Goal: Information Seeking & Learning: Learn about a topic

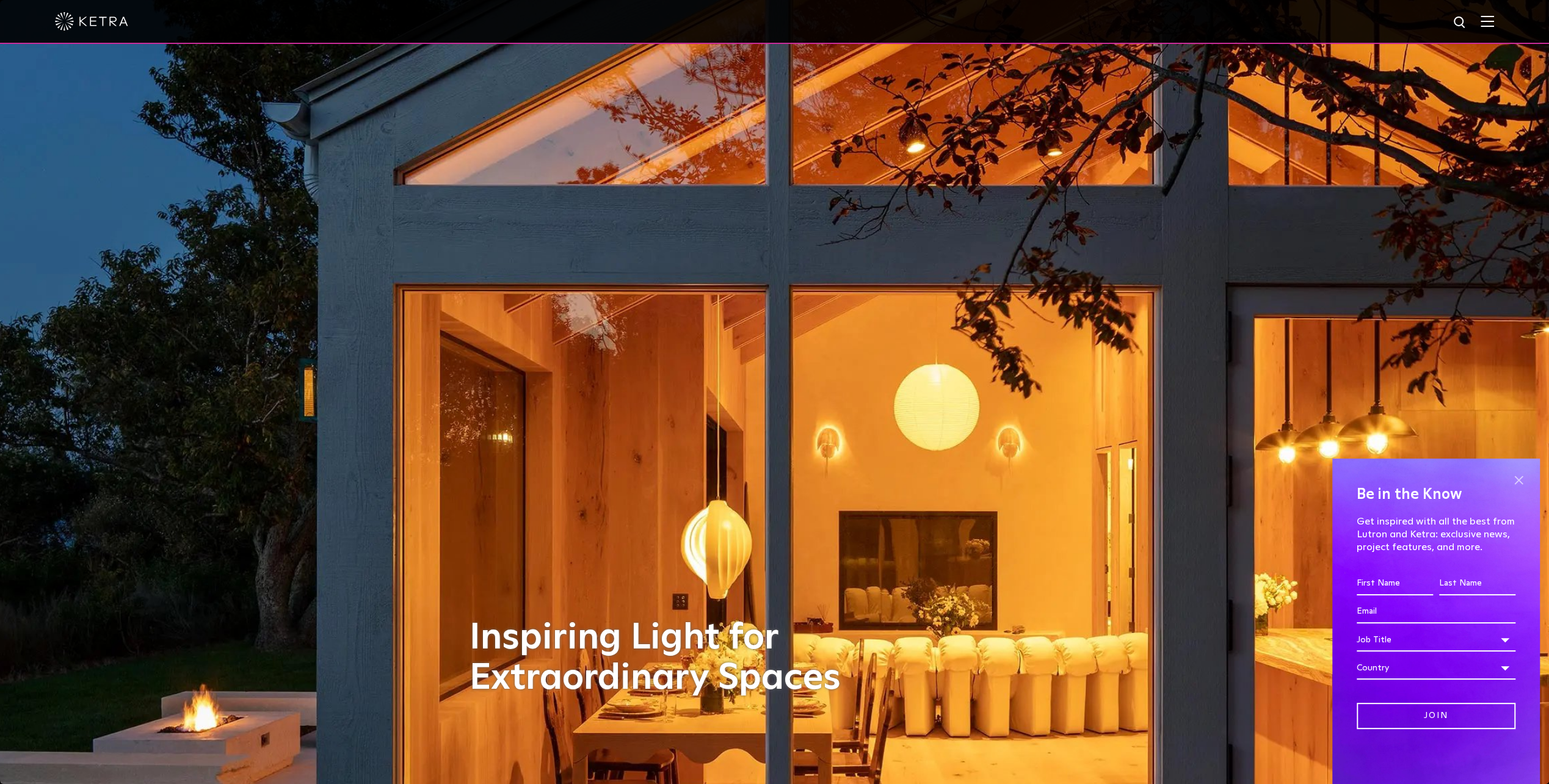
click at [1517, 479] on span at bounding box center [1519, 479] width 18 height 18
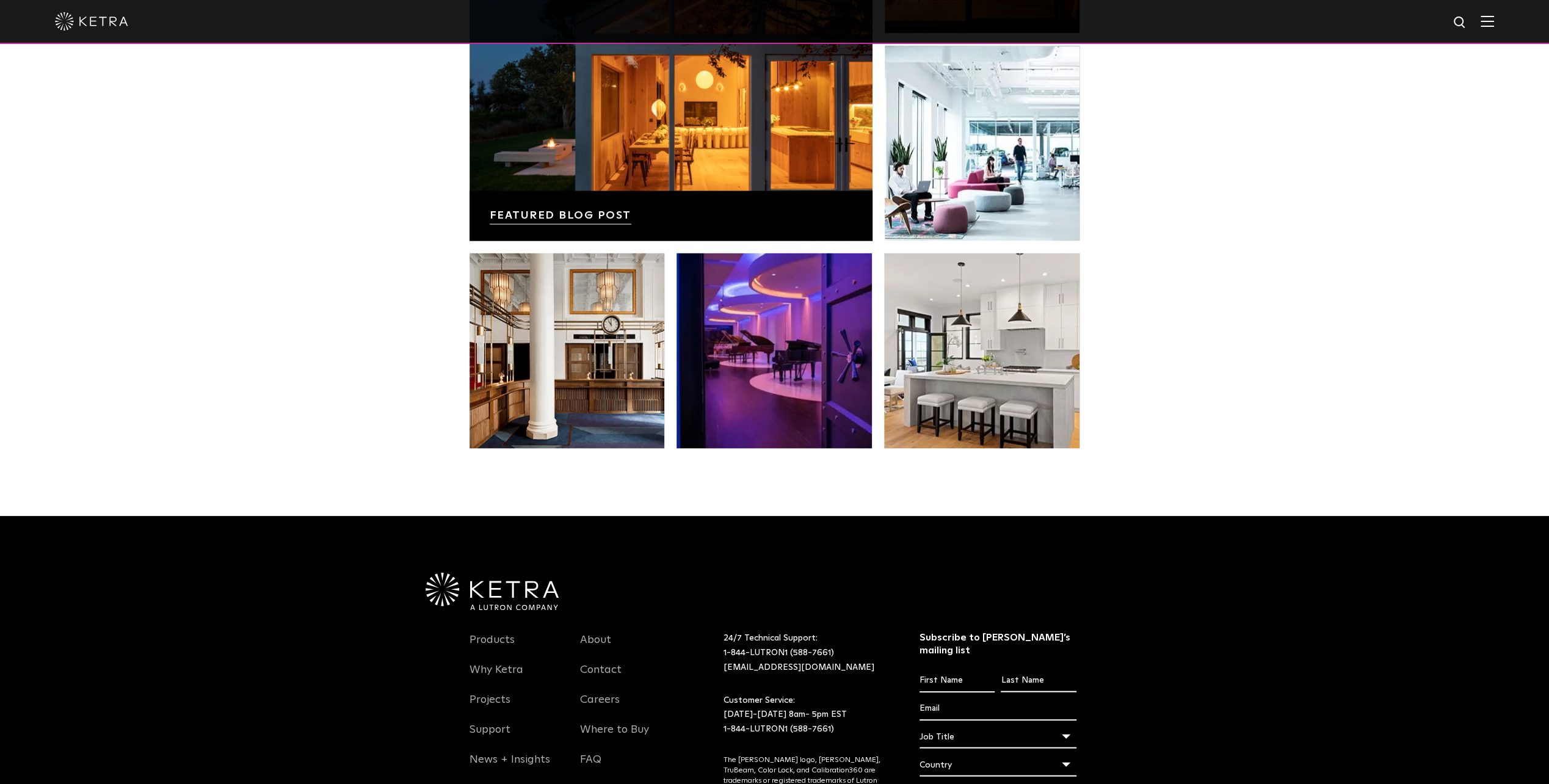
scroll to position [2566, 0]
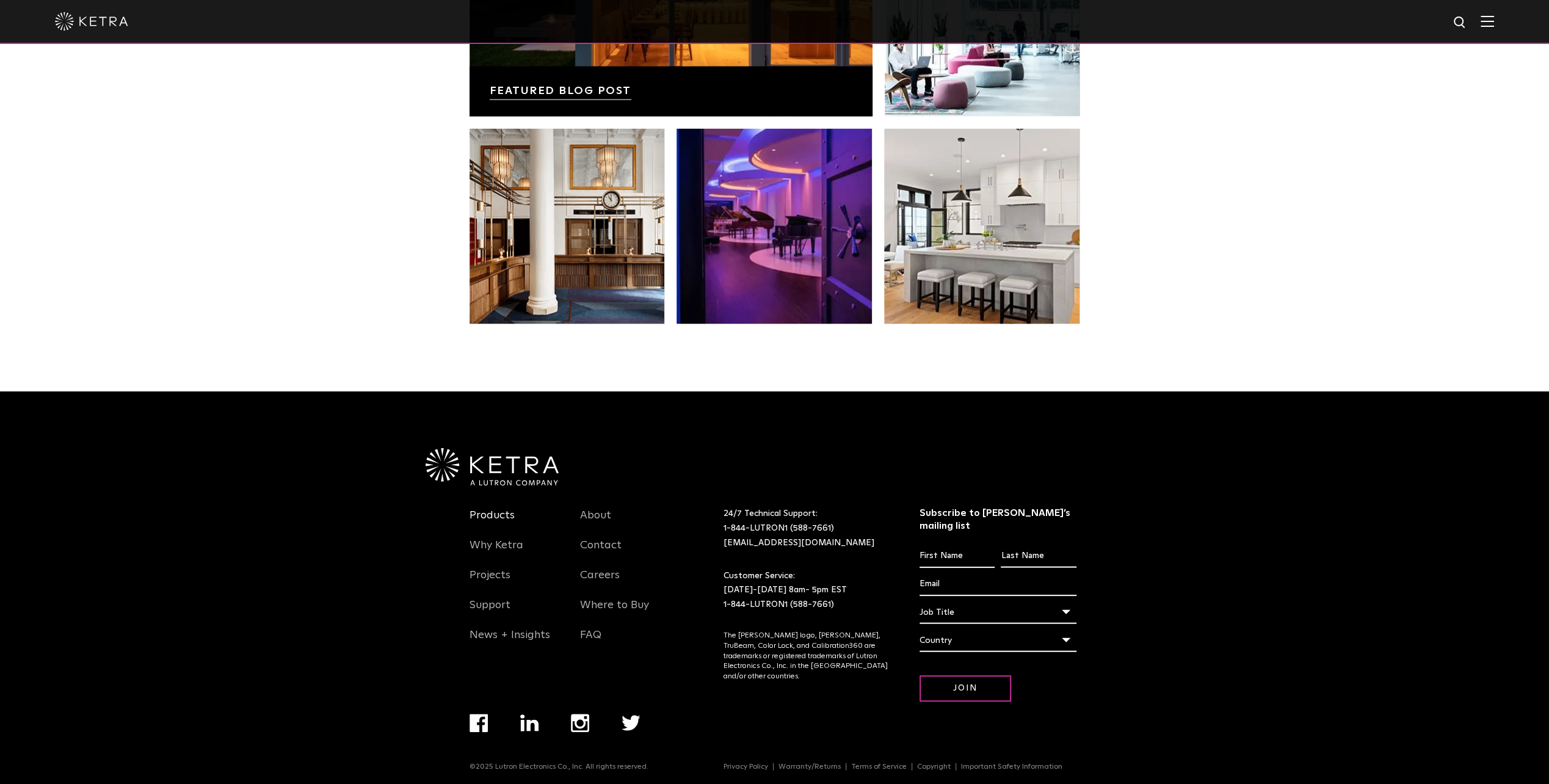
click at [489, 513] on link "Products" at bounding box center [493, 522] width 45 height 28
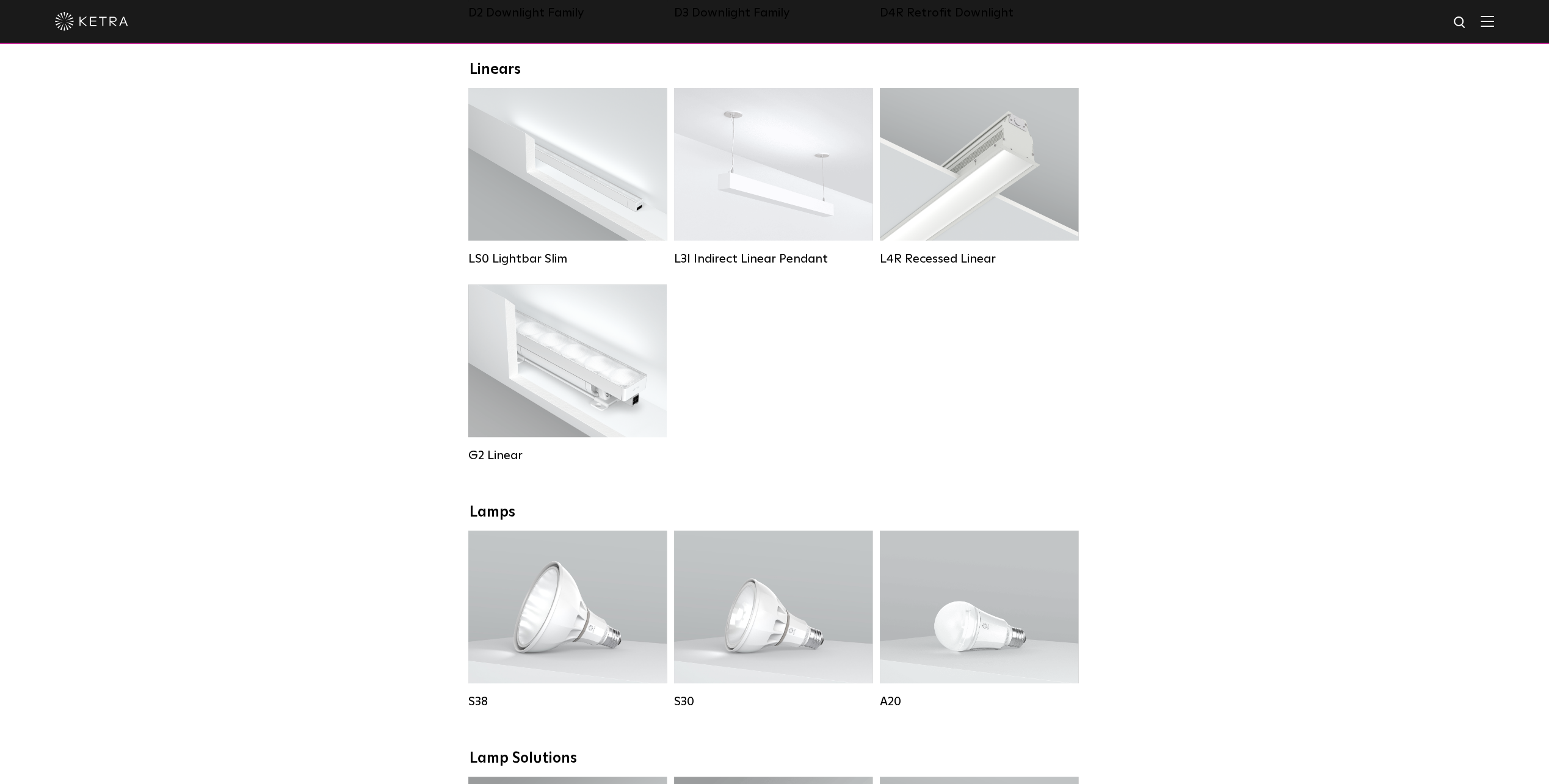
scroll to position [549, 0]
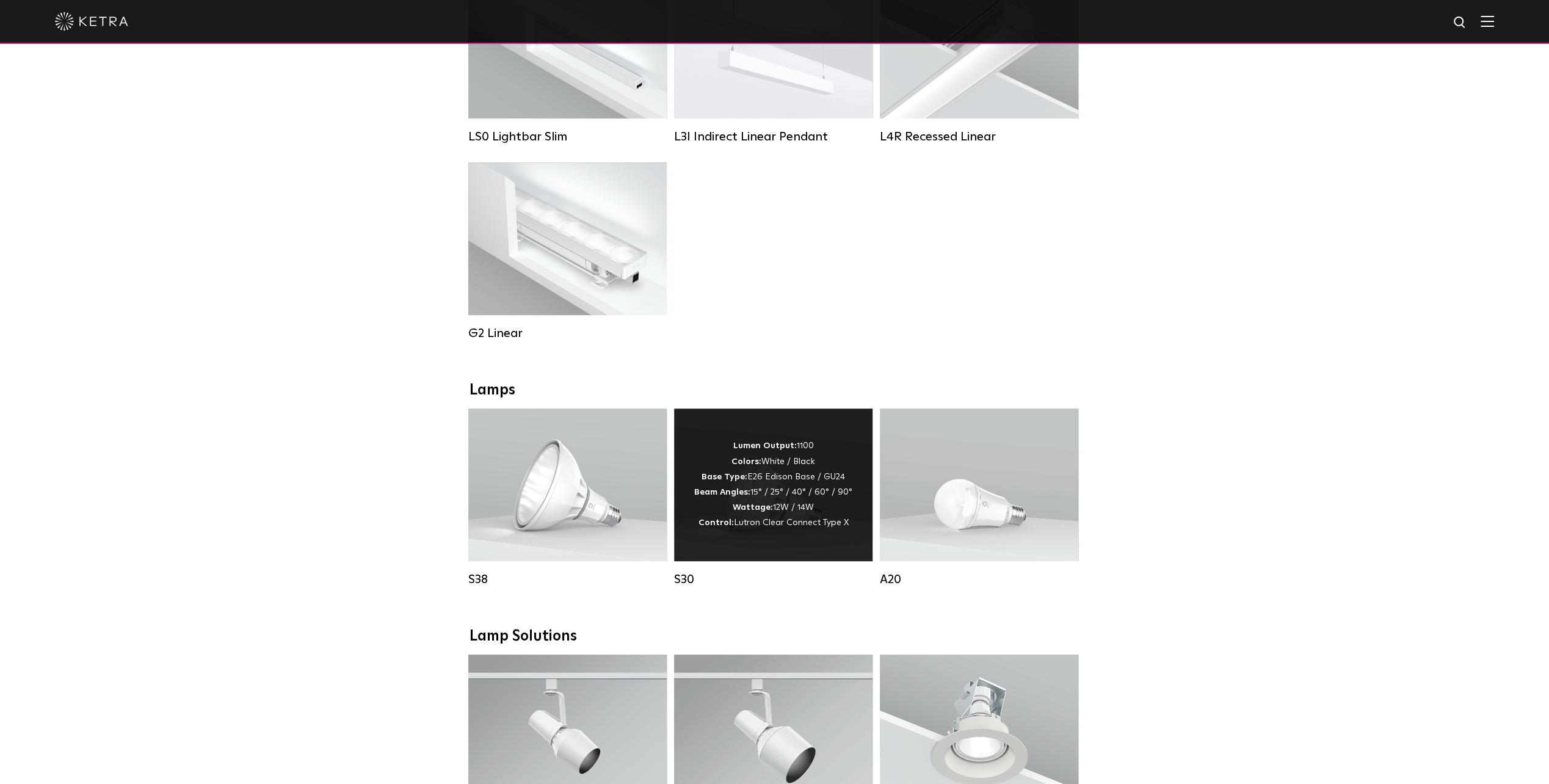
click at [745, 512] on strong "Wattage:" at bounding box center [753, 507] width 40 height 8
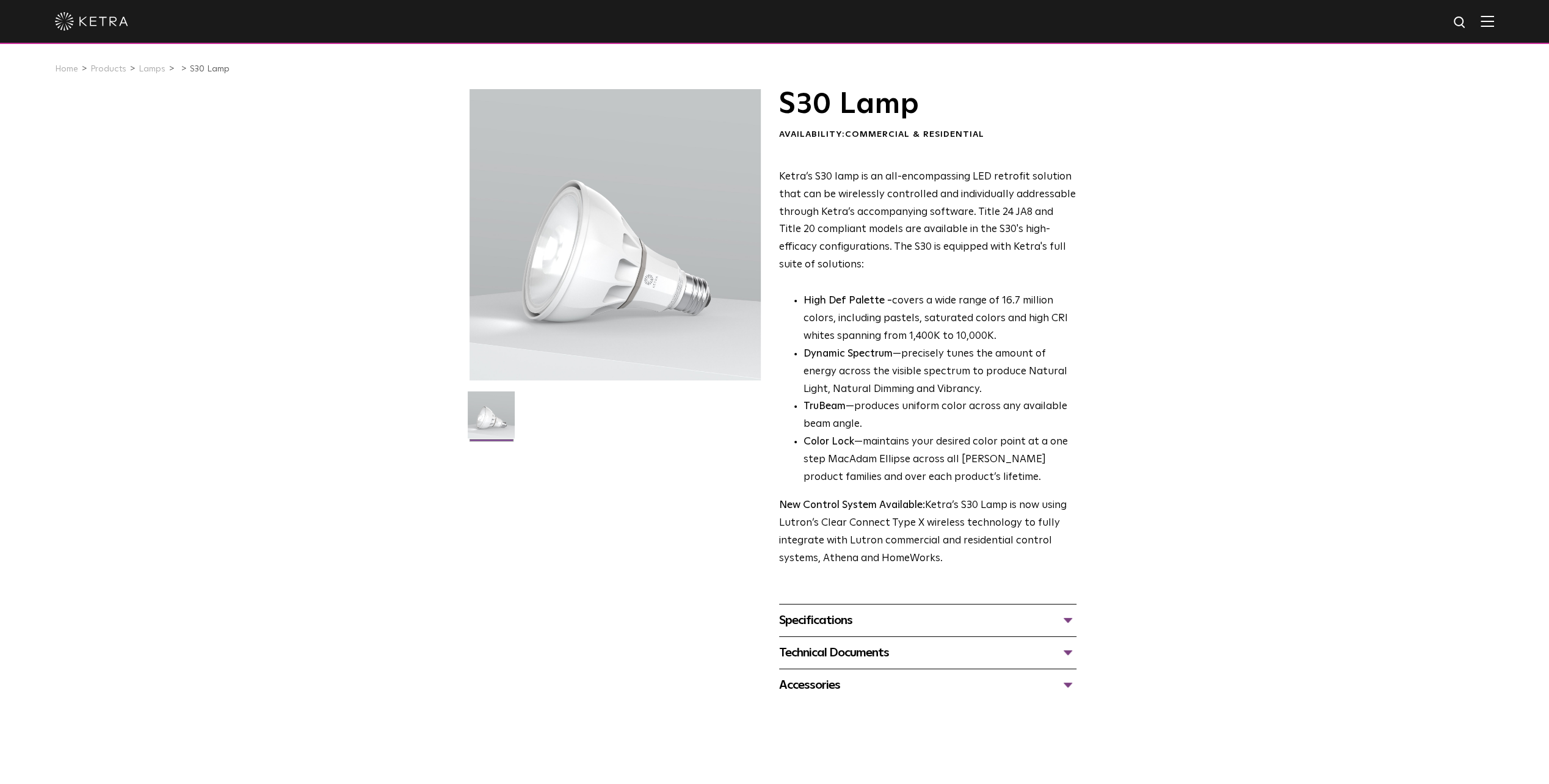
click at [859, 614] on div "Specifications" at bounding box center [927, 620] width 297 height 19
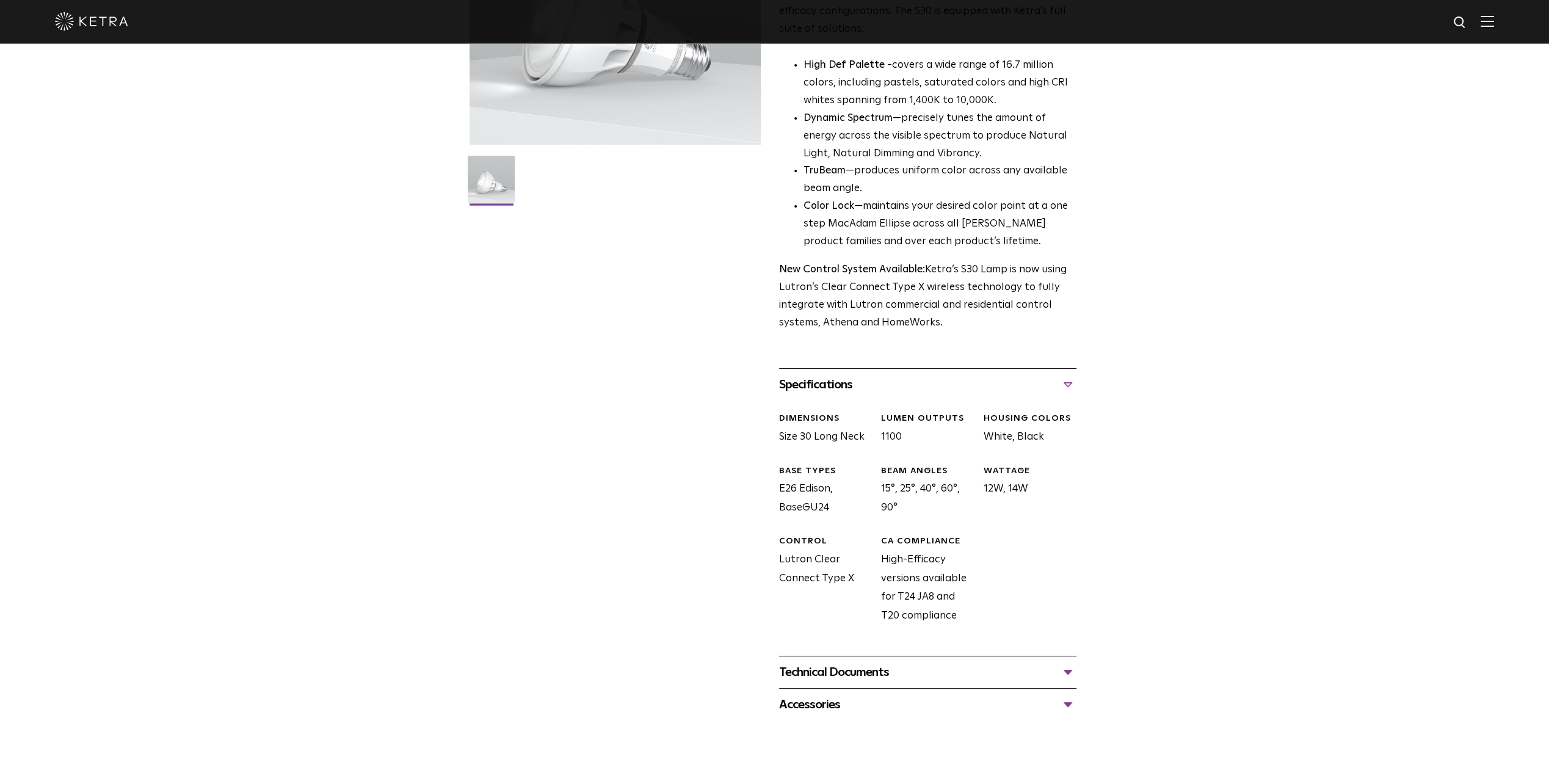
scroll to position [305, 0]
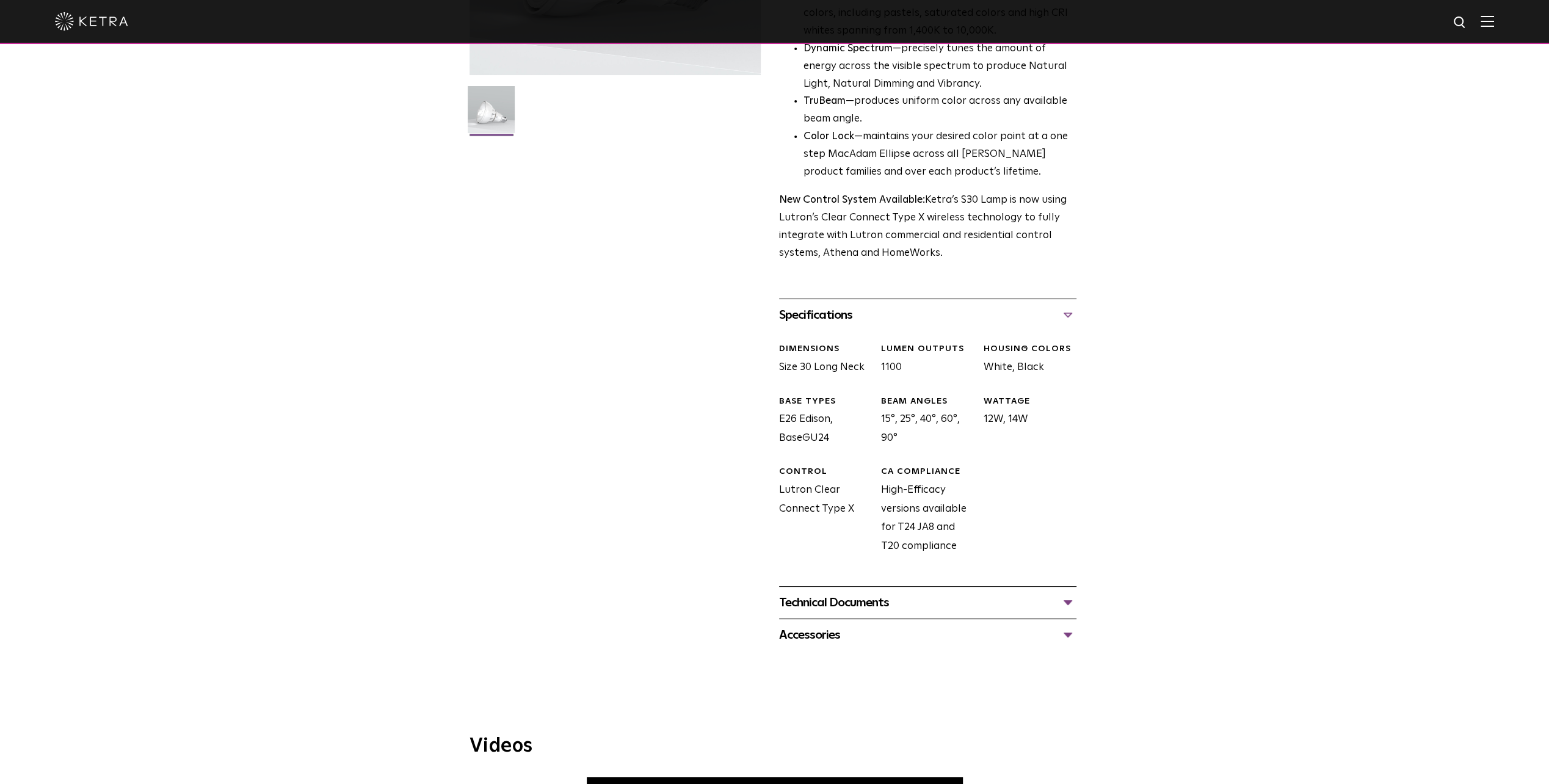
click at [861, 604] on div "Technical Documents" at bounding box center [927, 603] width 297 height 19
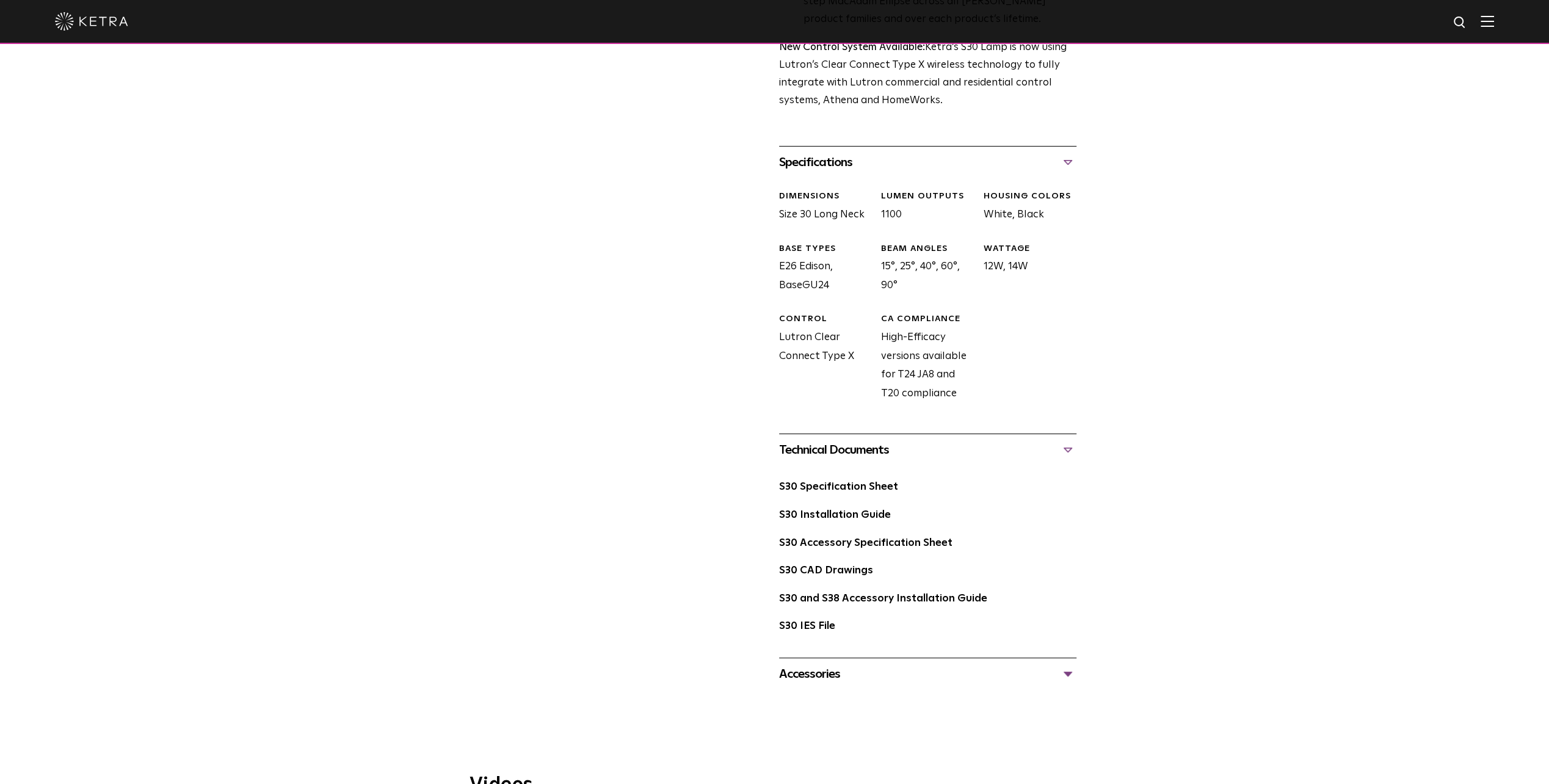
scroll to position [489, 0]
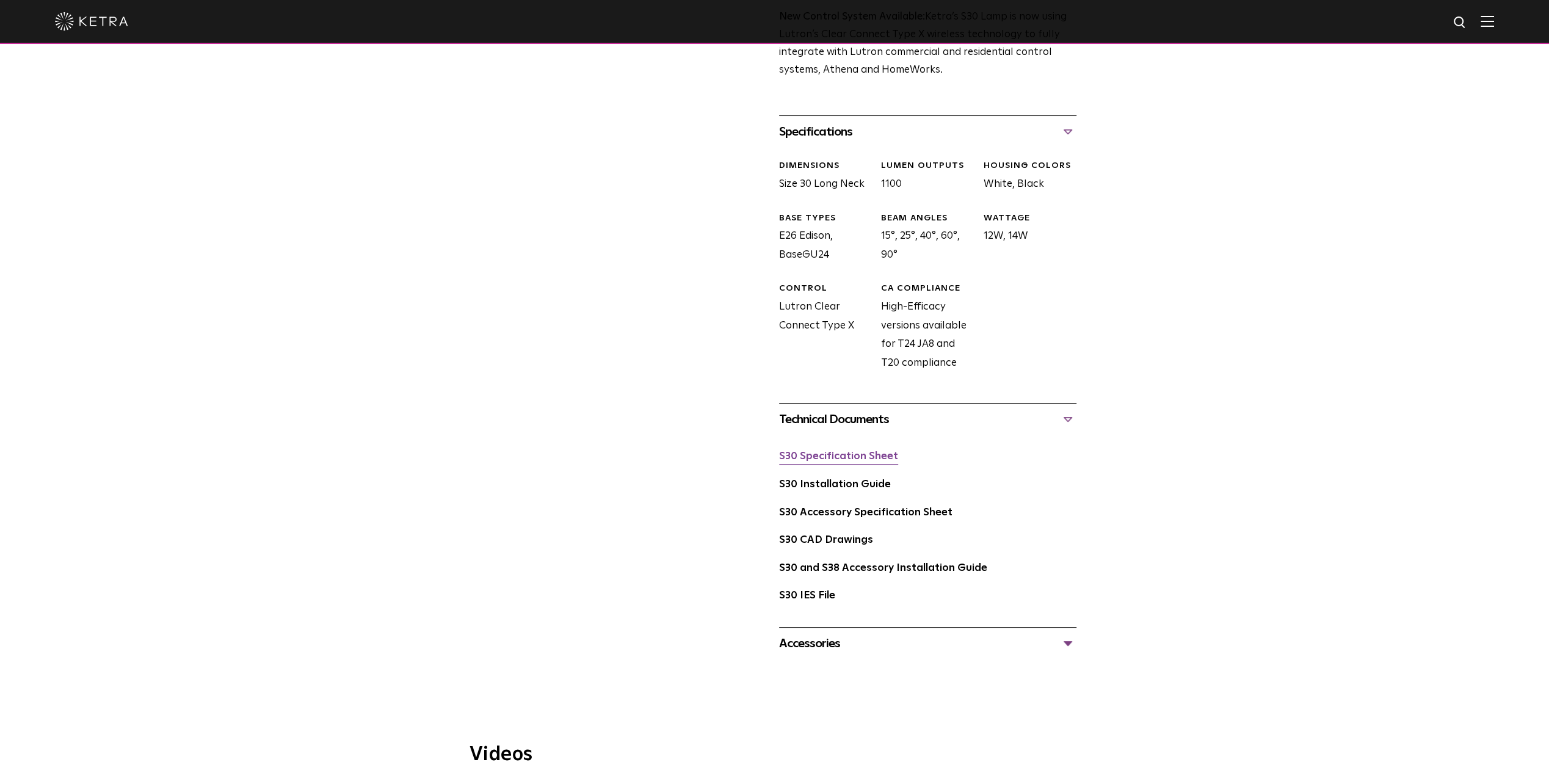
click at [859, 457] on link "S30 Specification Sheet" at bounding box center [839, 456] width 119 height 10
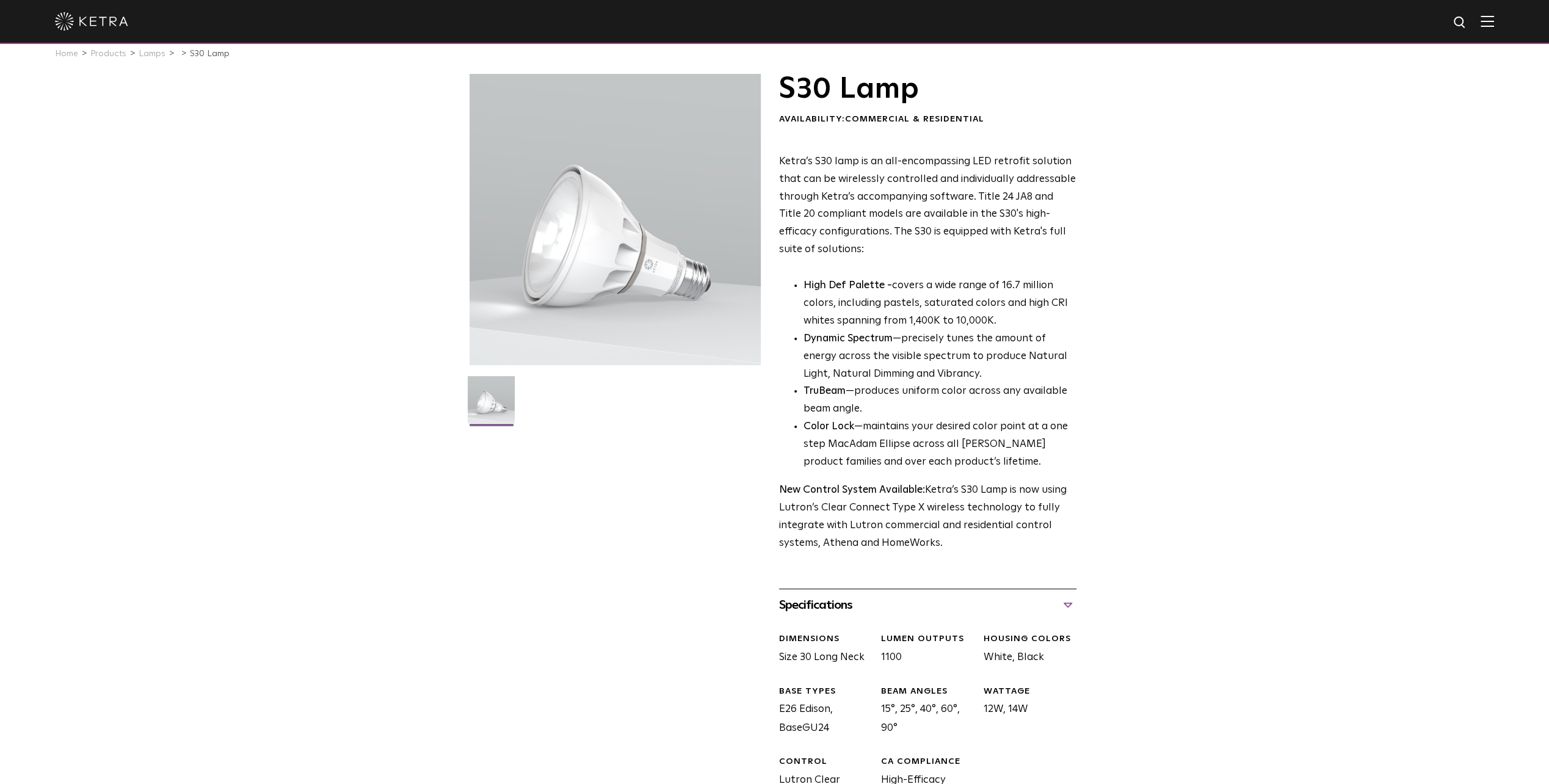
scroll to position [0, 0]
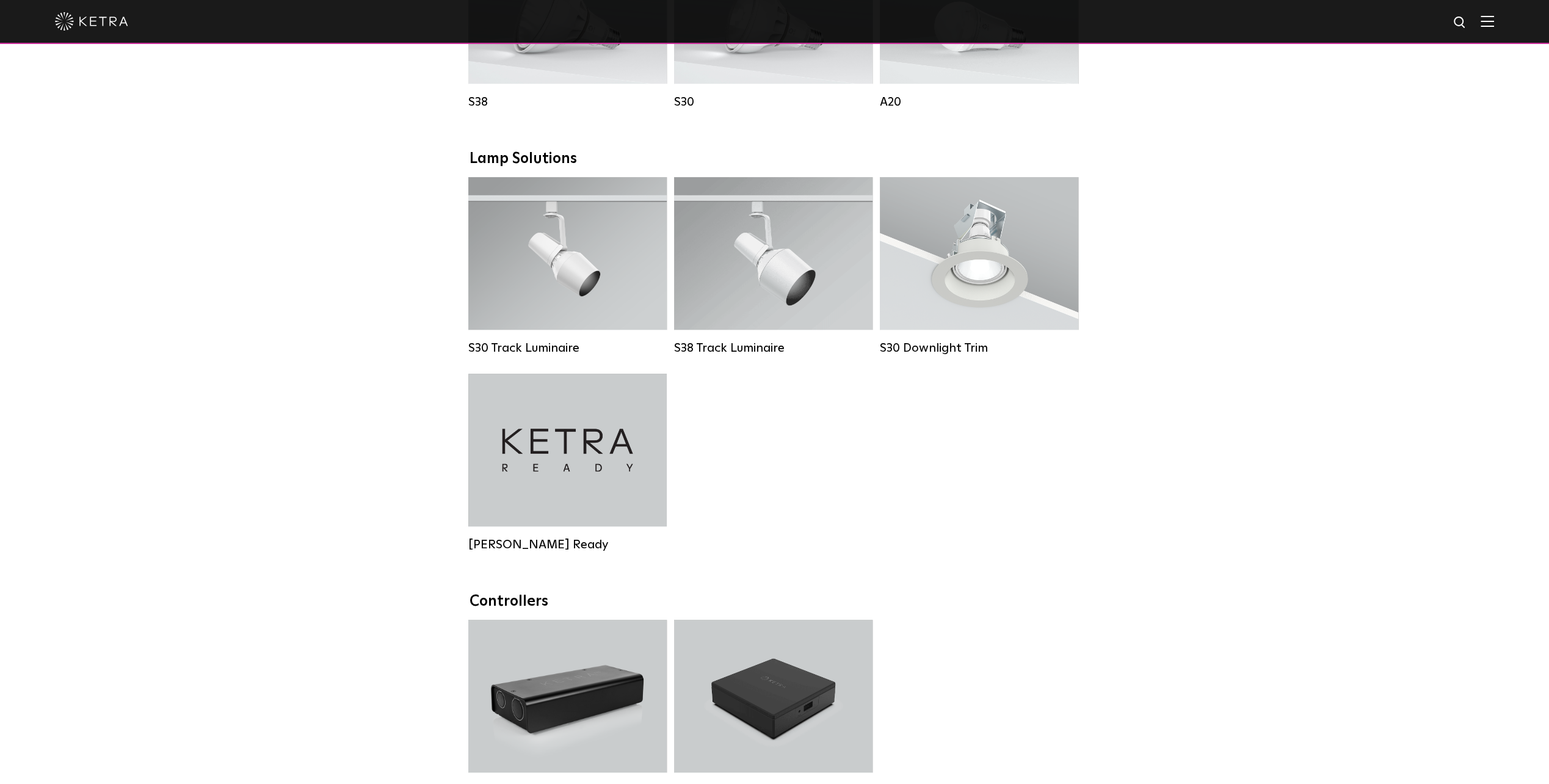
scroll to position [855, 0]
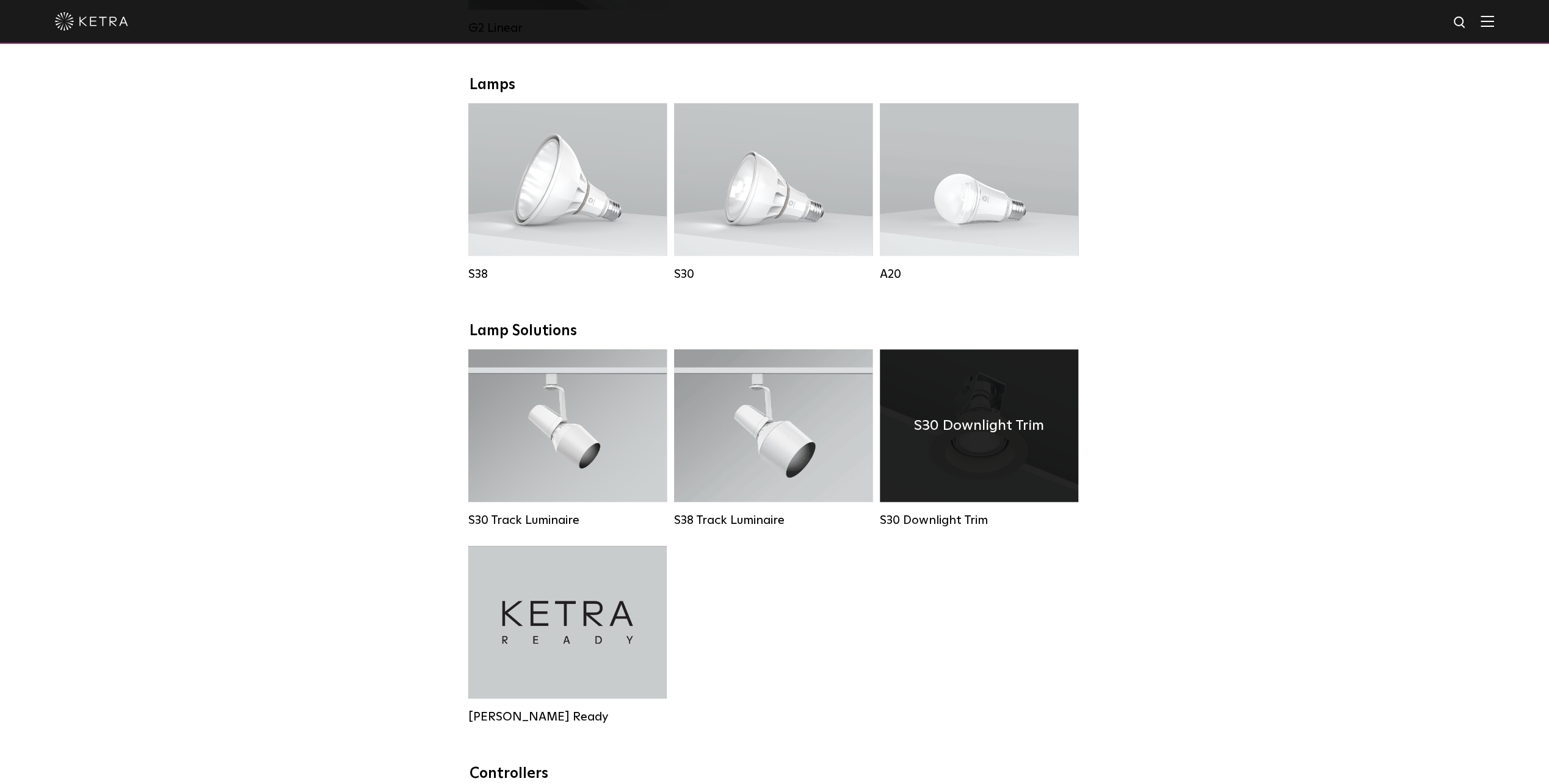
click at [949, 456] on div "S30 Downlight Trim" at bounding box center [979, 426] width 198 height 153
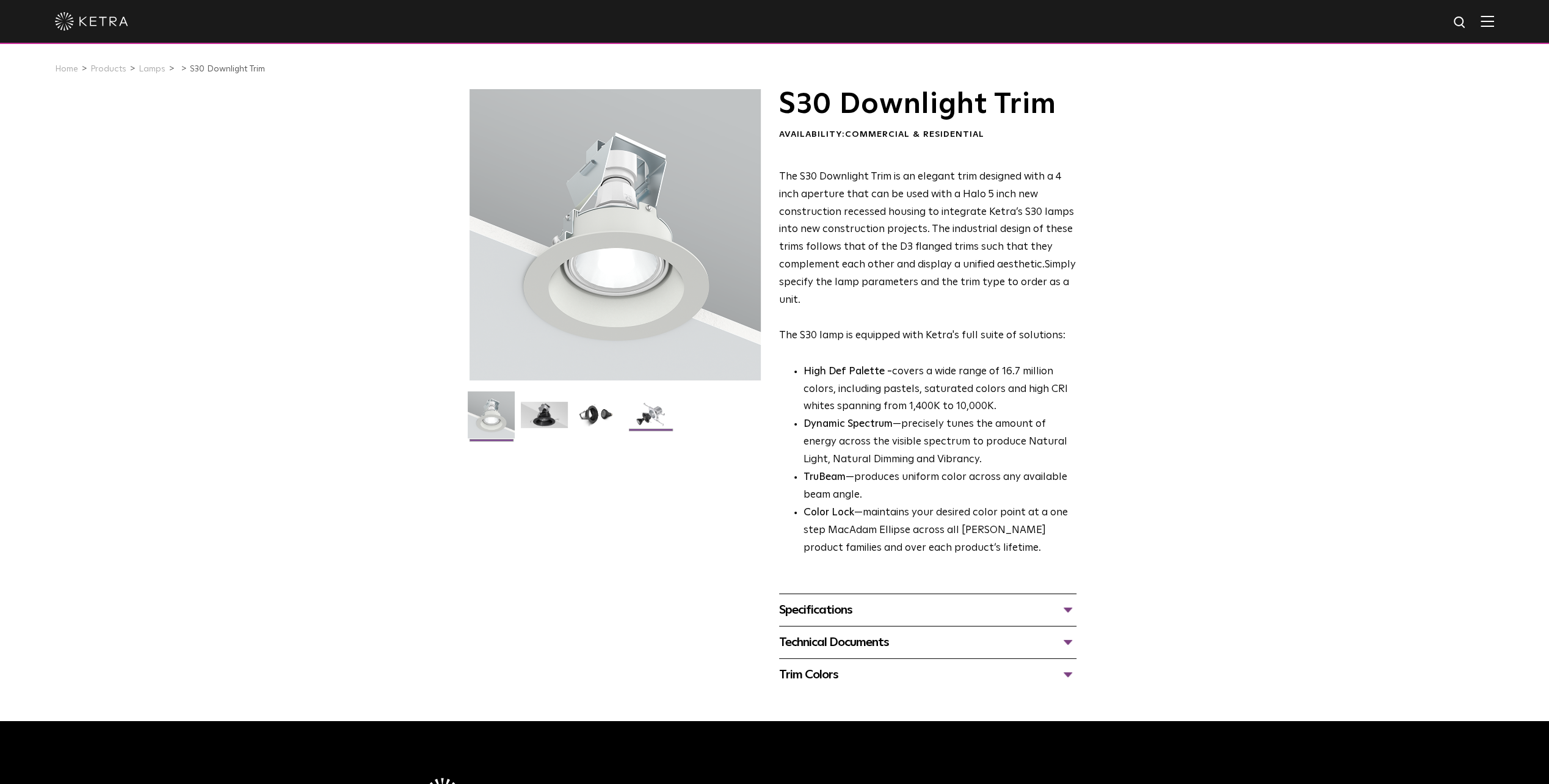
click at [649, 415] on img at bounding box center [651, 419] width 47 height 36
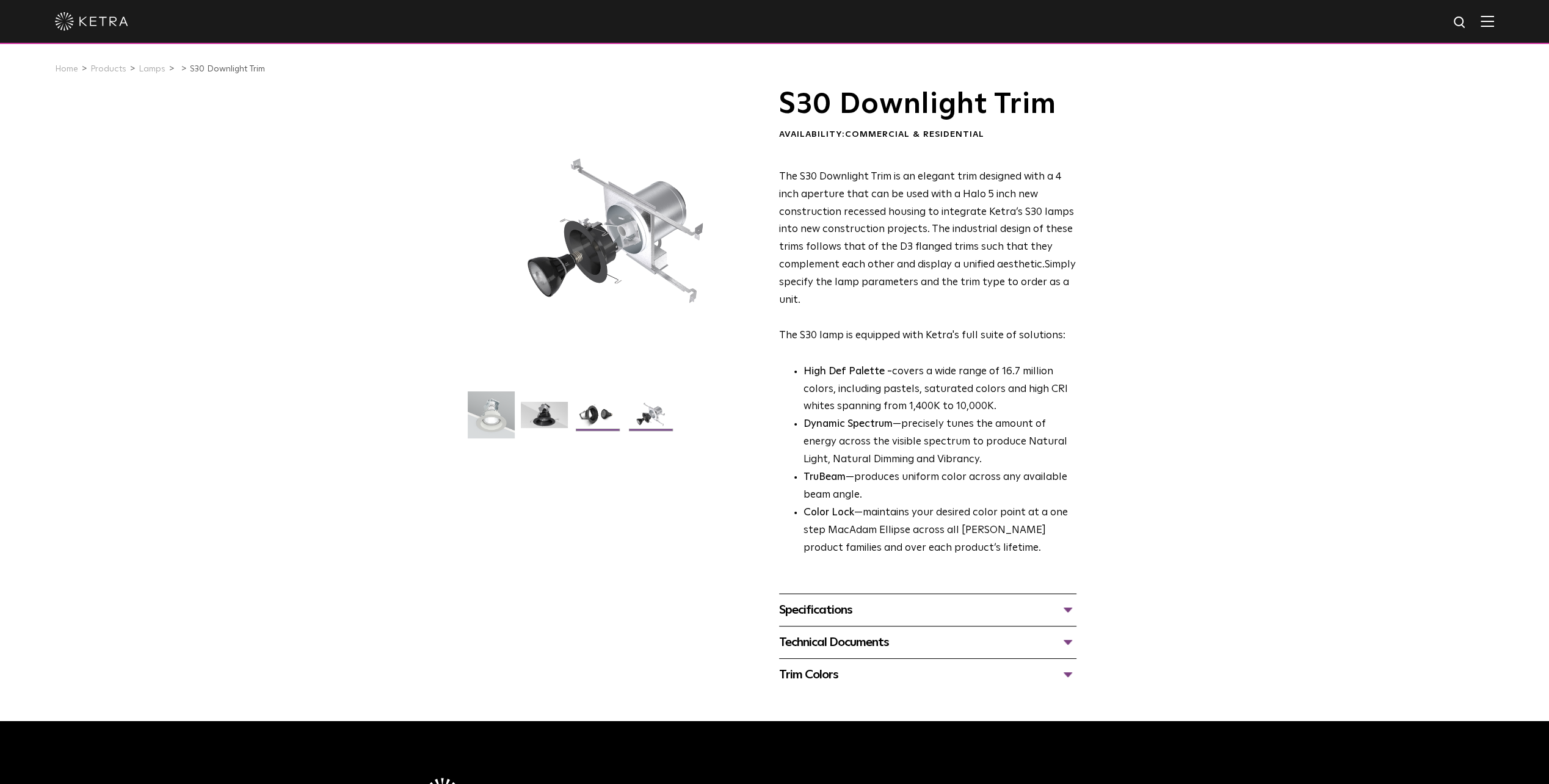
click at [576, 411] on img at bounding box center [598, 419] width 47 height 36
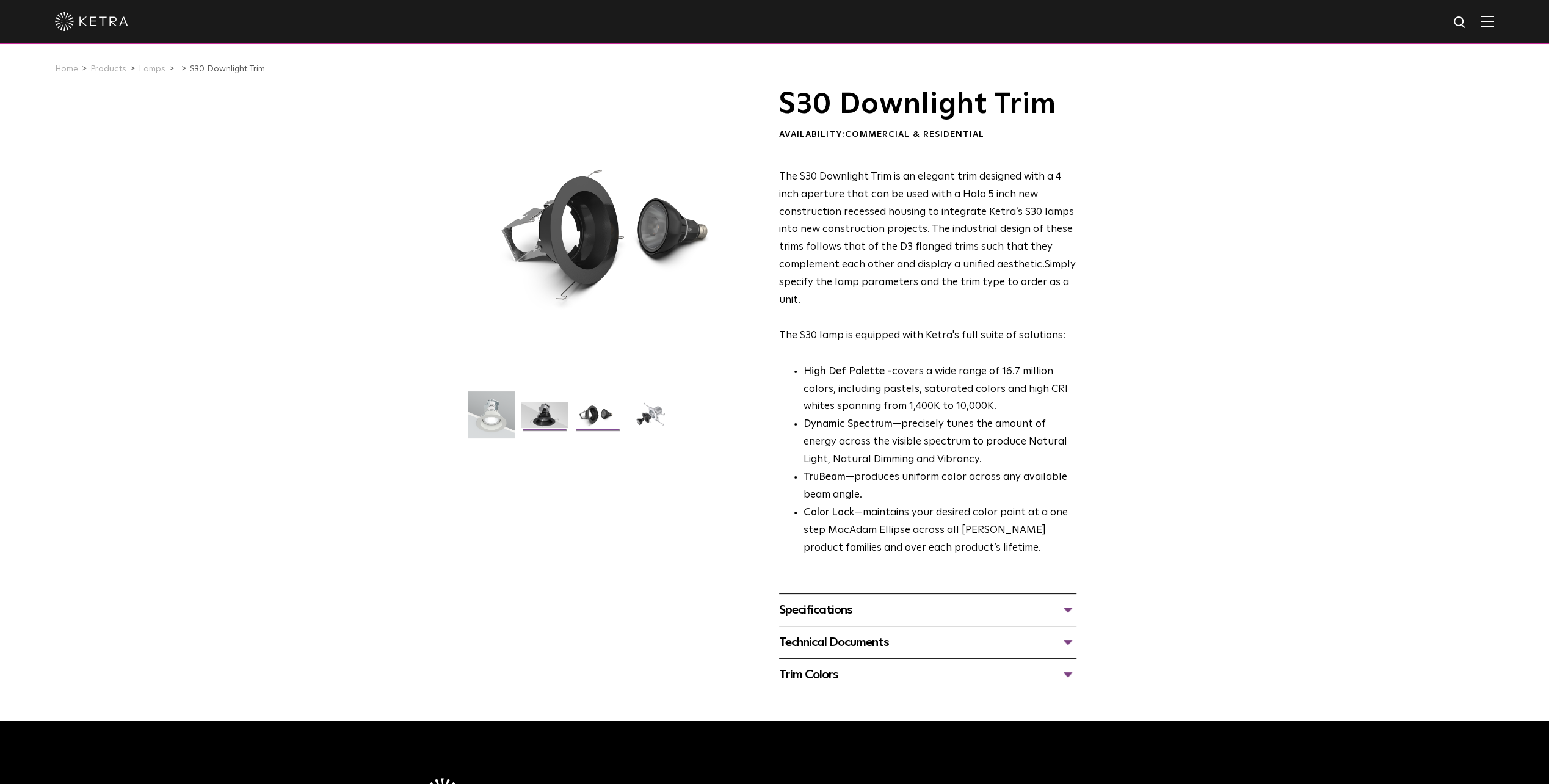
click at [533, 421] on img at bounding box center [544, 419] width 47 height 36
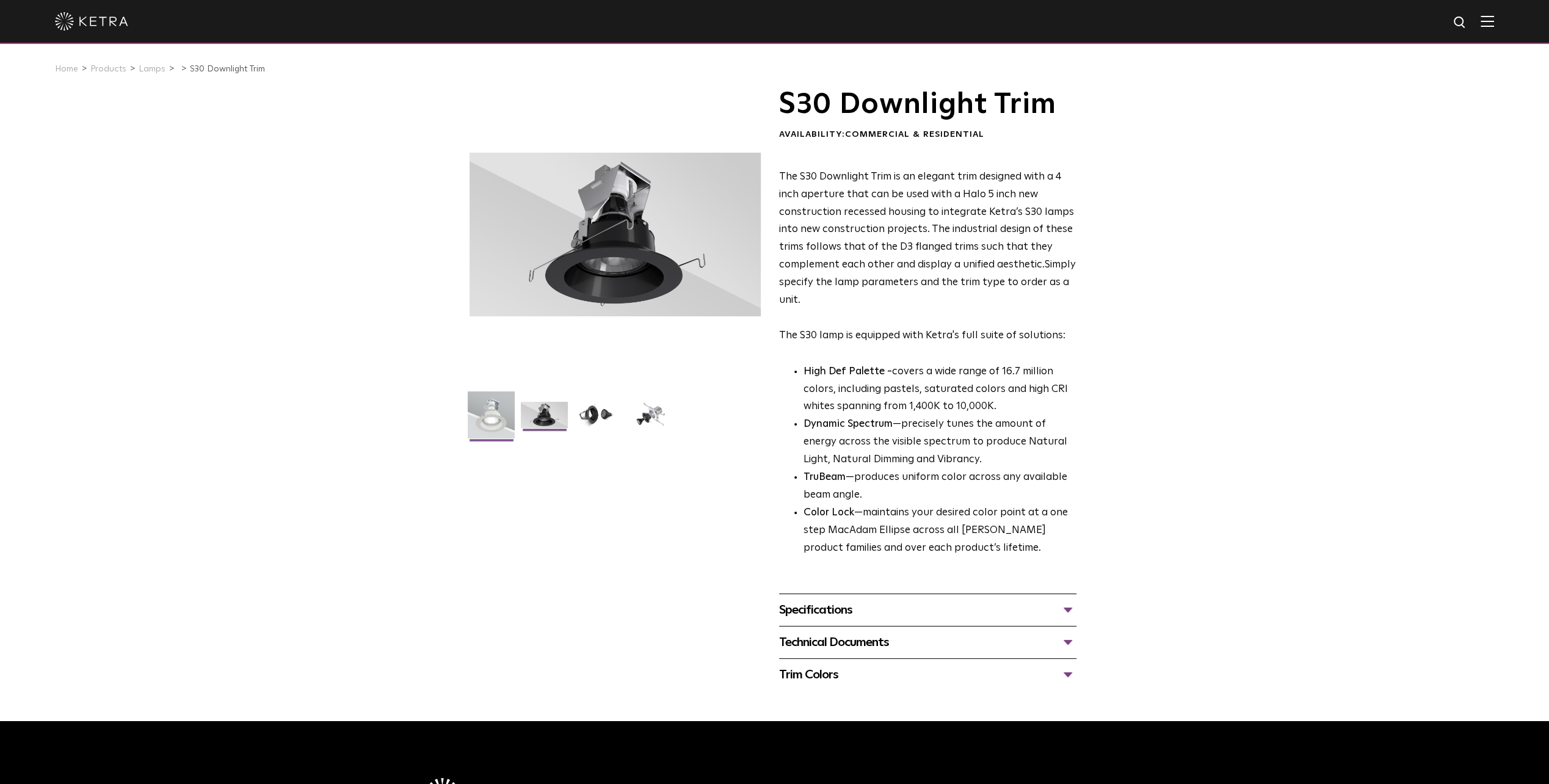
click at [483, 431] on img at bounding box center [491, 419] width 47 height 56
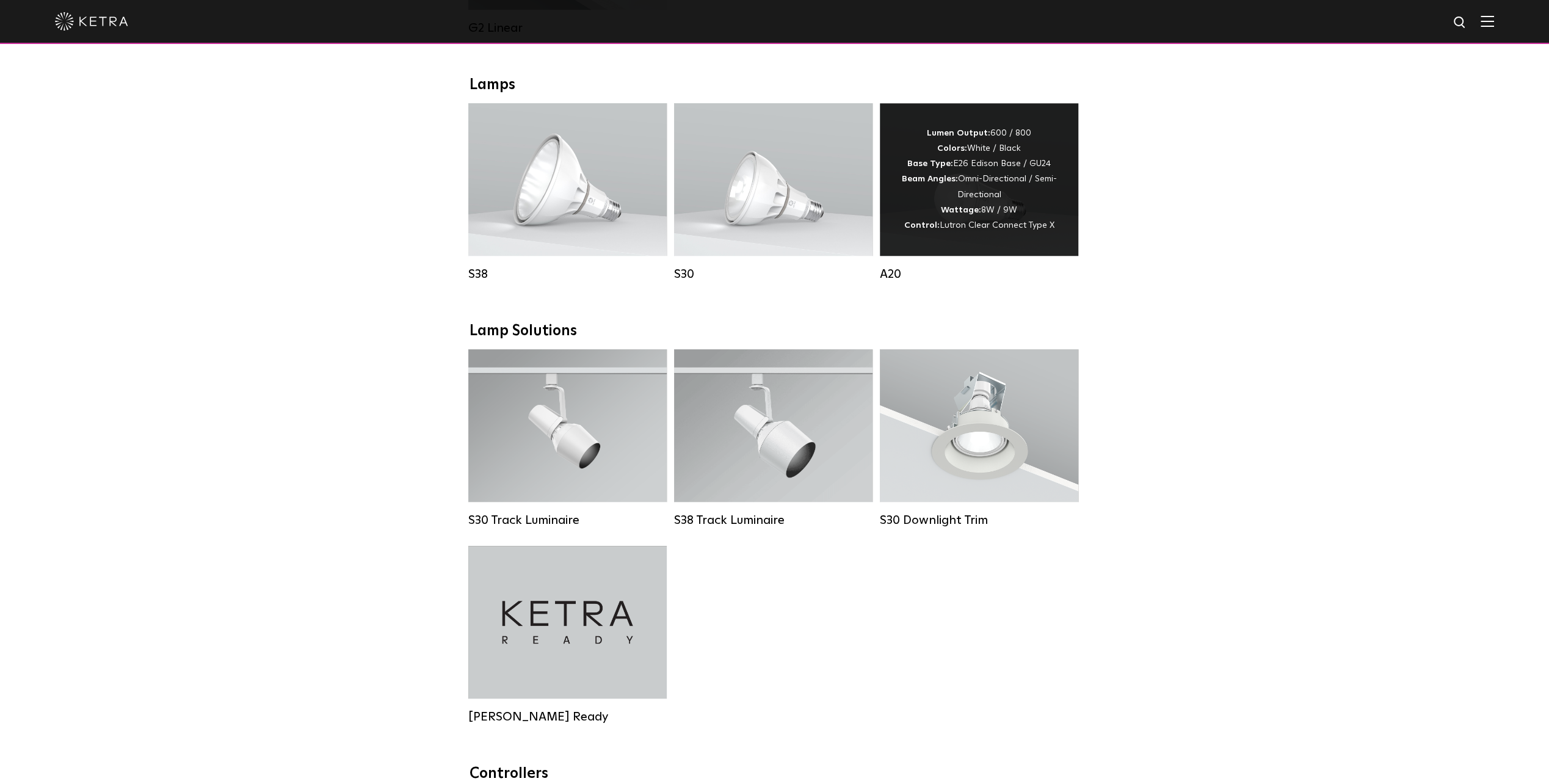
click at [1003, 196] on div "Lumen Output: 600 / 800 Colors: White / Black Base Type: E26 Edison Base / GU24…" at bounding box center [979, 179] width 162 height 108
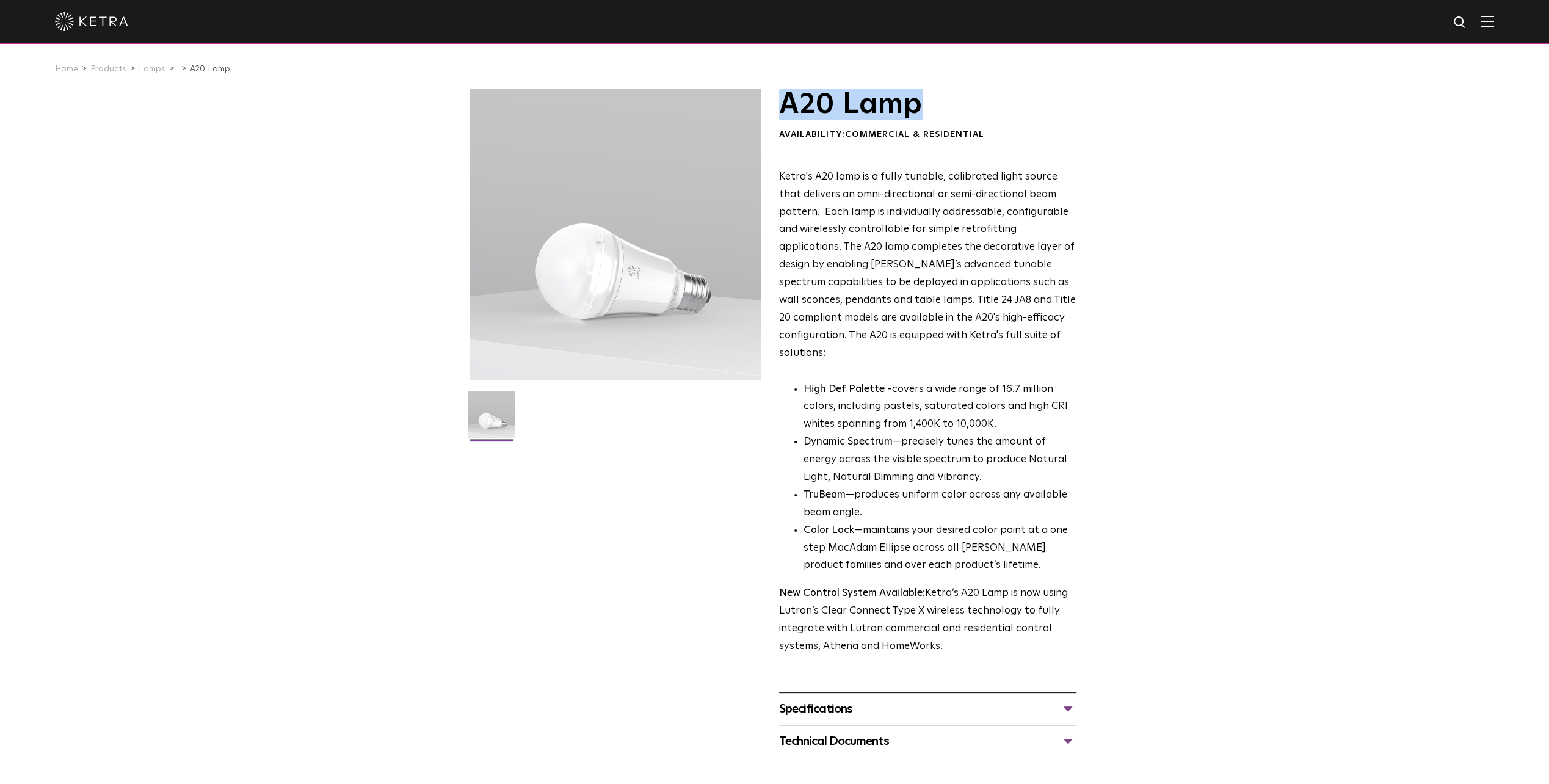
drag, startPoint x: 780, startPoint y: 111, endPoint x: 928, endPoint y: 105, distance: 148.1
click at [928, 105] on h1 "A20 Lamp" at bounding box center [927, 104] width 297 height 30
copy h1 "A20 Lamp"
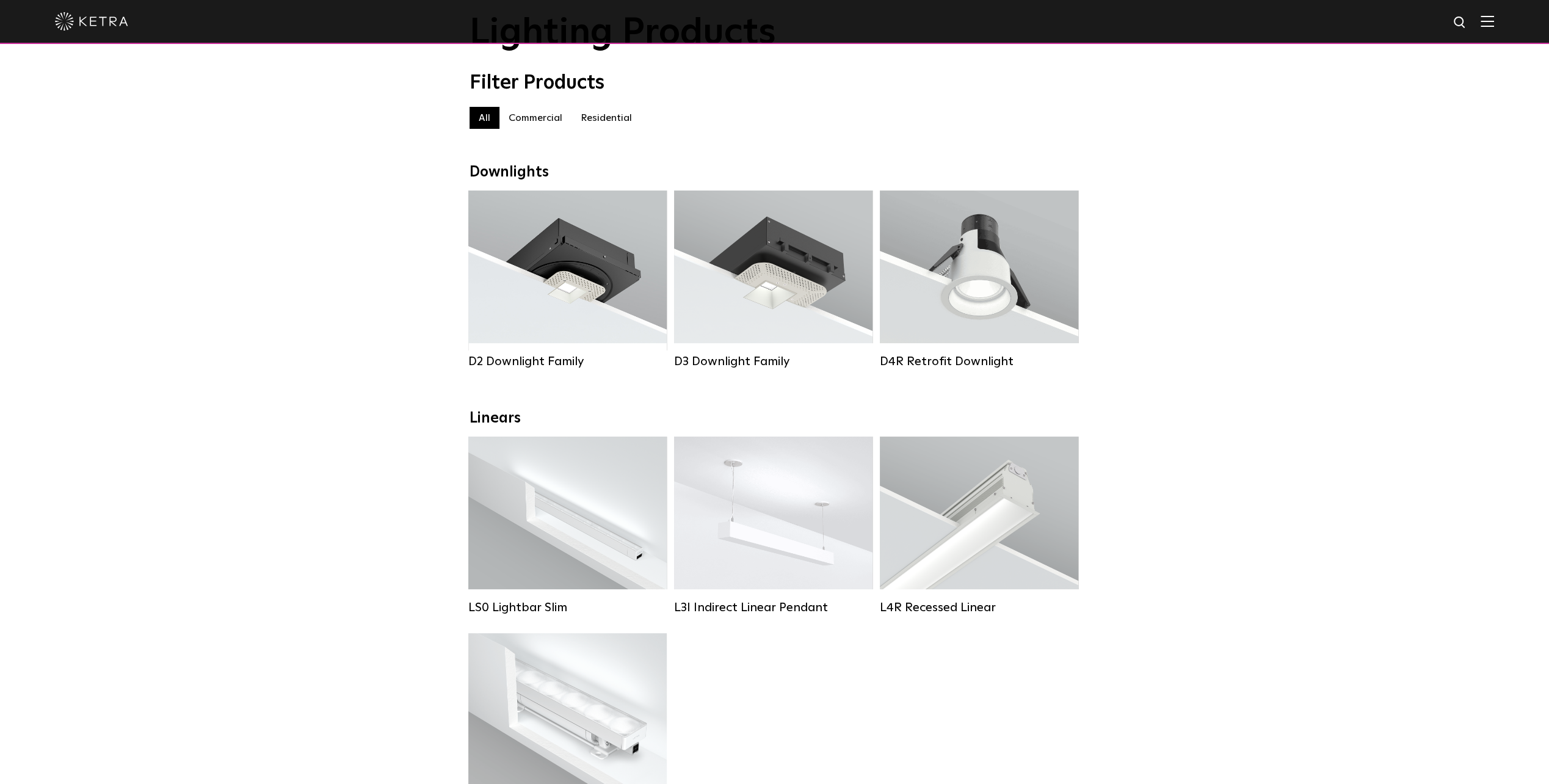
scroll to position [61, 0]
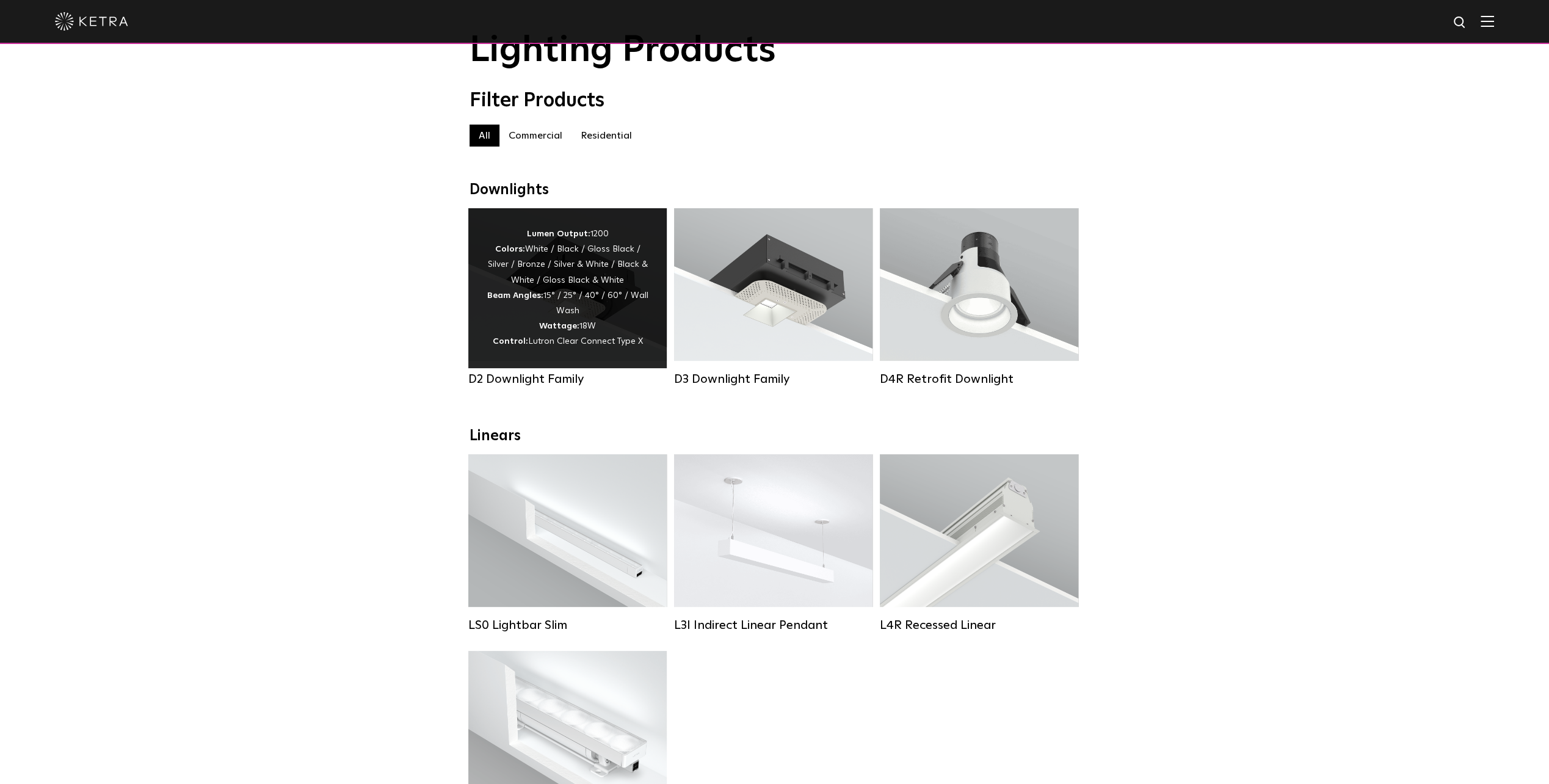
click at [580, 293] on div "Lumen Output: 1200 Colors: White / Black / Gloss Black / Silver / Bronze / Silv…" at bounding box center [568, 288] width 162 height 123
